Goal: Information Seeking & Learning: Learn about a topic

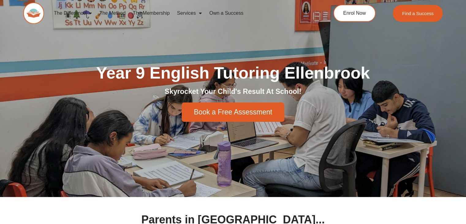
click at [38, 13] on img at bounding box center [33, 12] width 21 height 21
click at [122, 15] on link "The Method" at bounding box center [112, 13] width 33 height 14
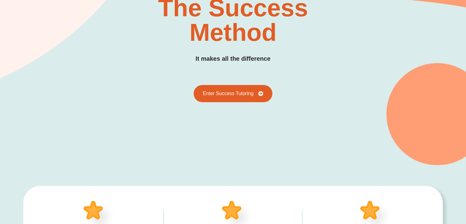
scroll to position [96, 0]
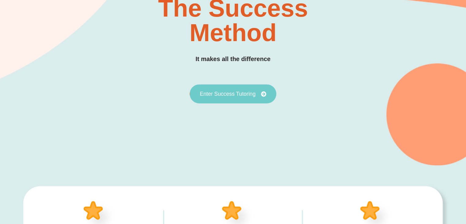
click at [229, 91] on span "Enter Success Tutoring" at bounding box center [228, 94] width 56 height 6
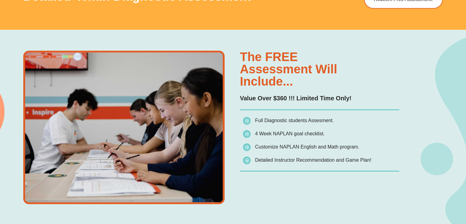
scroll to position [410, 0]
click at [320, 121] on span "Full Diagnostic students Assesment." at bounding box center [294, 120] width 79 height 5
click at [333, 136] on li "4 Week NAPLAN goal checklist." at bounding box center [321, 135] width 156 height 11
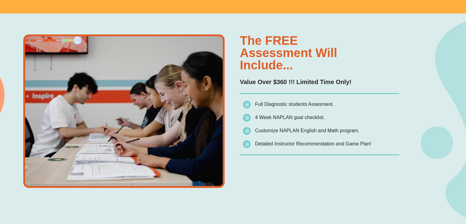
scroll to position [427, 0]
drag, startPoint x: 270, startPoint y: 118, endPoint x: 254, endPoint y: 117, distance: 16.3
click at [254, 117] on span "4 Week NAPLAN goal checklist." at bounding box center [284, 117] width 82 height 9
click at [291, 164] on div "The FREE assessment will include... Value Over $360 !!! Limited Time Only! Full…" at bounding box center [319, 110] width 159 height 153
click at [274, 130] on span "Customize NAPLAN English and Math program." at bounding box center [307, 129] width 104 height 5
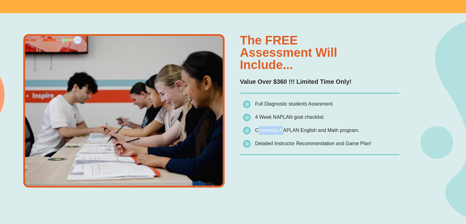
click at [274, 130] on span "Customize NAPLAN English and Math program." at bounding box center [307, 129] width 104 height 5
click at [274, 131] on span "Customize NAPLAN English and Math program." at bounding box center [307, 129] width 104 height 5
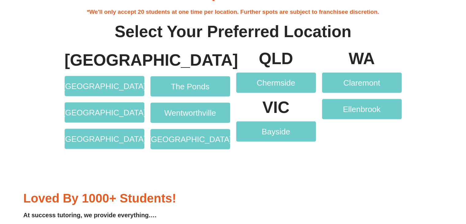
scroll to position [1201, 0]
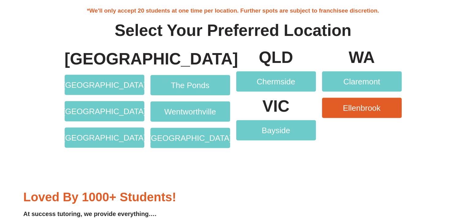
click at [363, 113] on link "Ellenbrook" at bounding box center [362, 108] width 80 height 20
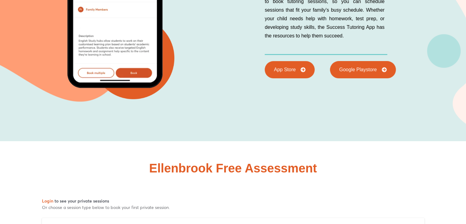
scroll to position [2749, 0]
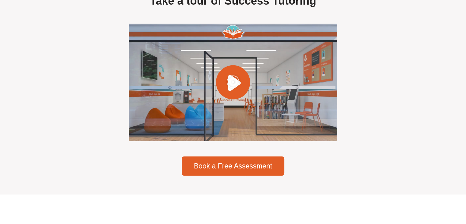
scroll to position [1769, 0]
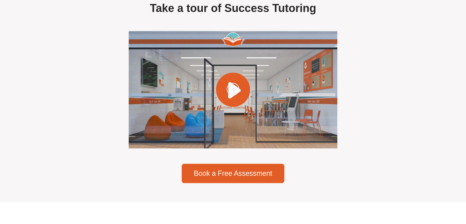
click at [228, 108] on div at bounding box center [233, 89] width 208 height 117
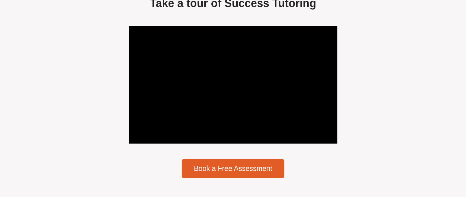
scroll to position [1775, 0]
